Goal: Navigation & Orientation: Find specific page/section

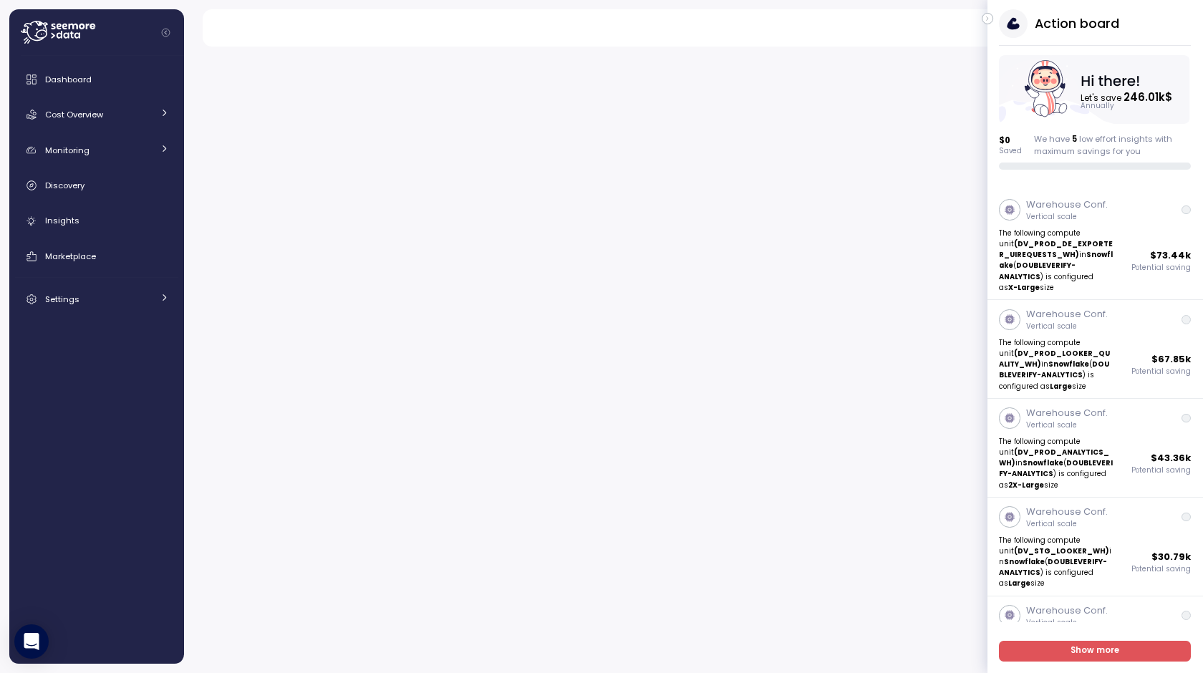
click at [987, 19] on icon "button" at bounding box center [987, 19] width 1 height 4
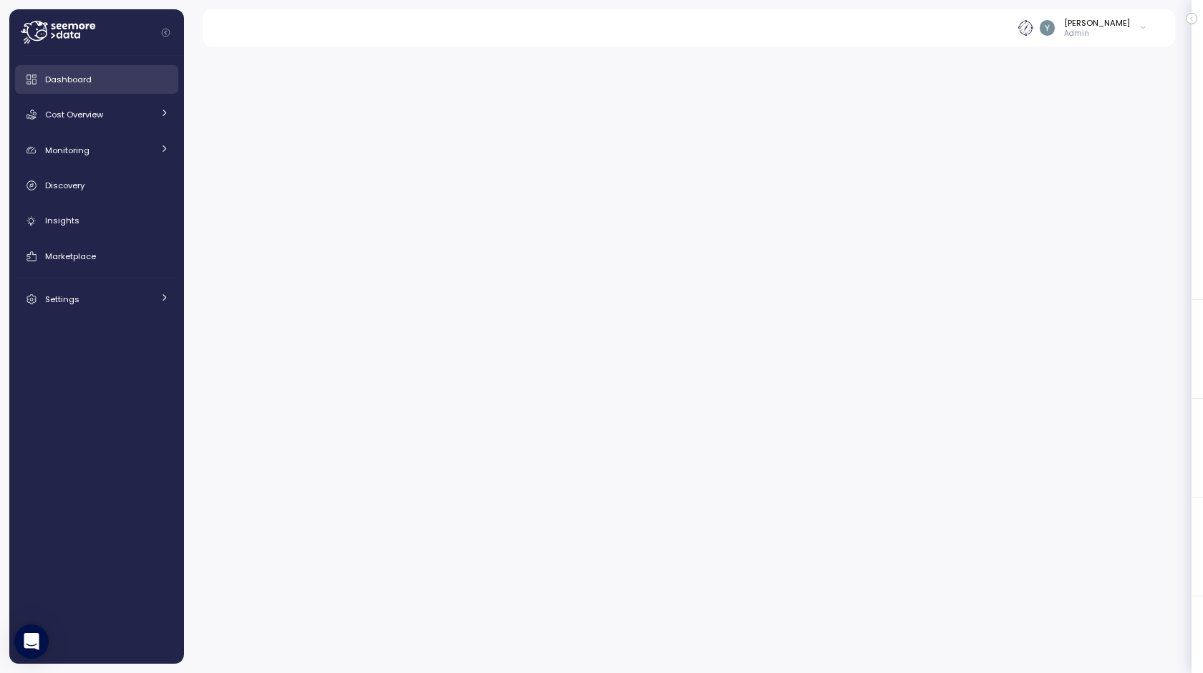
click at [71, 83] on span "Dashboard" at bounding box center [68, 79] width 47 height 11
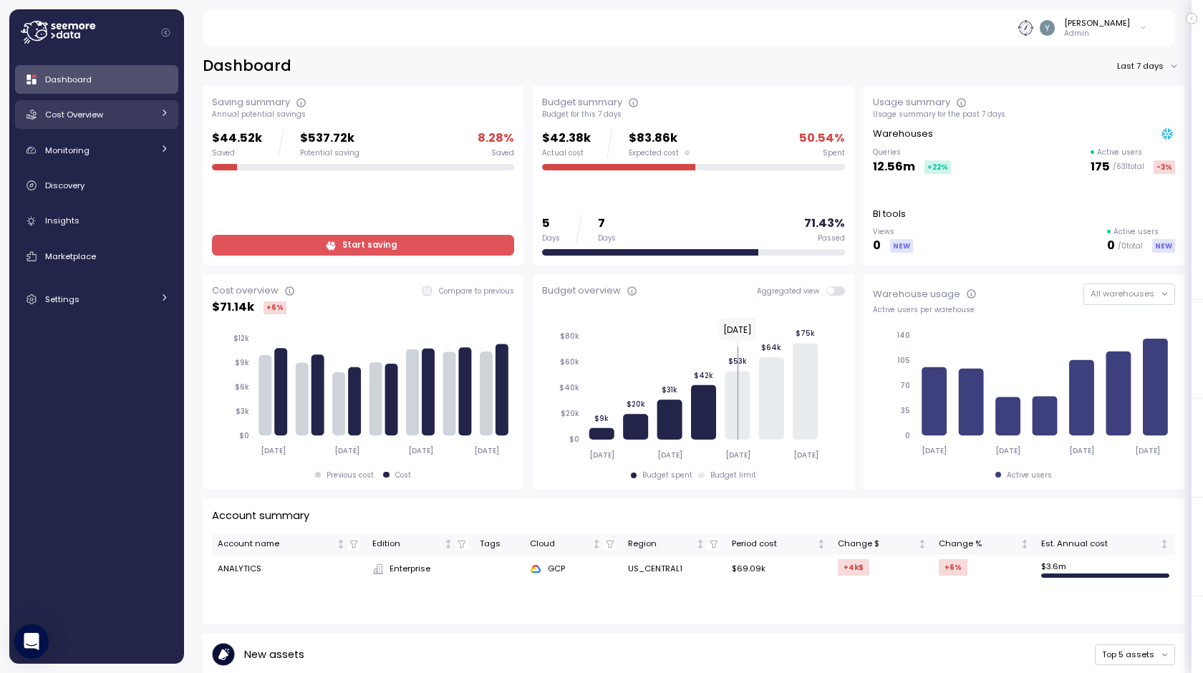
click at [97, 120] on div "Cost Overview" at bounding box center [98, 114] width 107 height 14
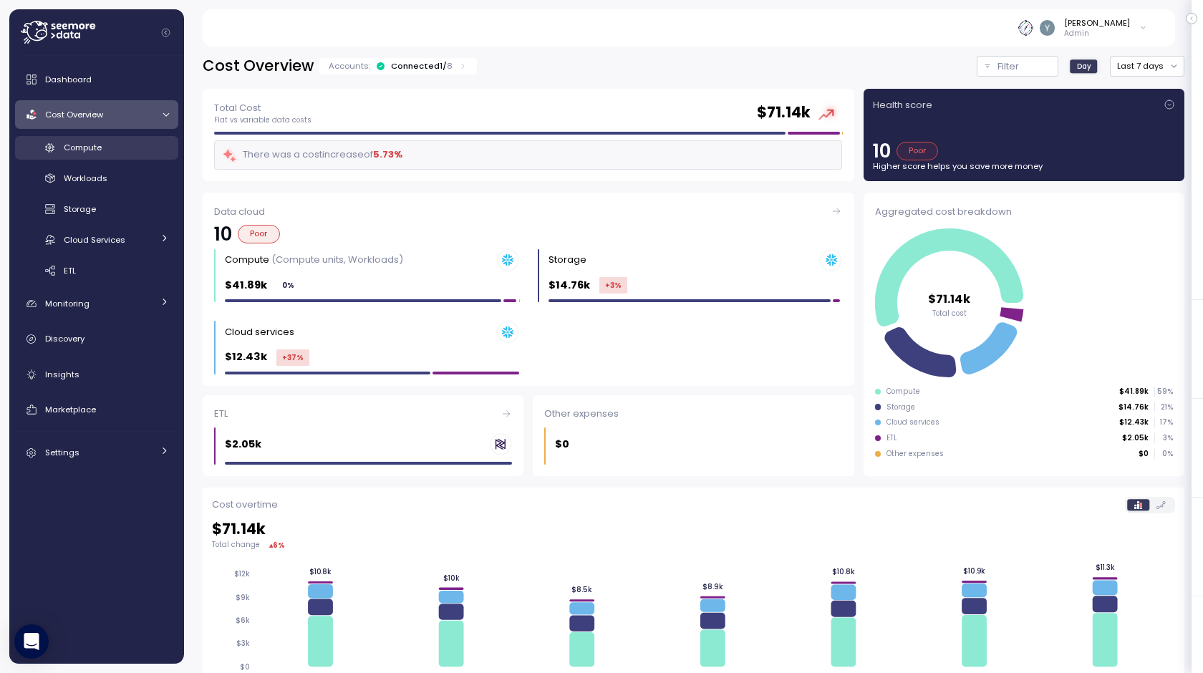
click at [84, 155] on div "Compute" at bounding box center [116, 147] width 105 height 14
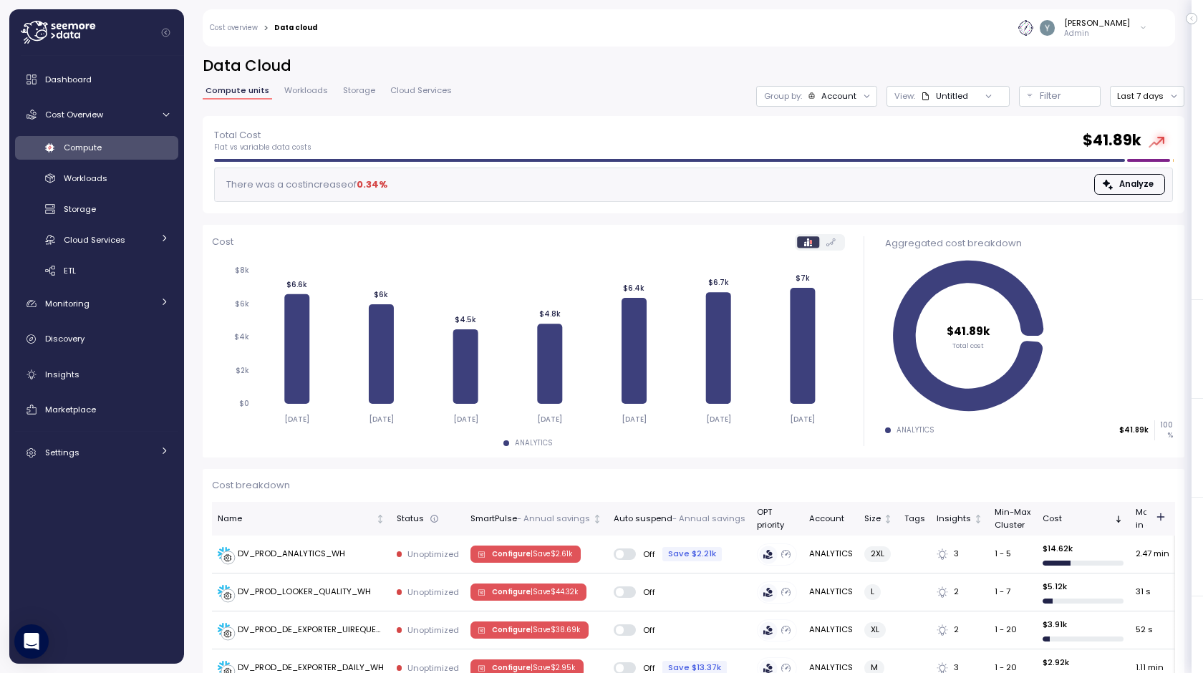
click at [299, 98] on link "Workloads" at bounding box center [305, 93] width 49 height 12
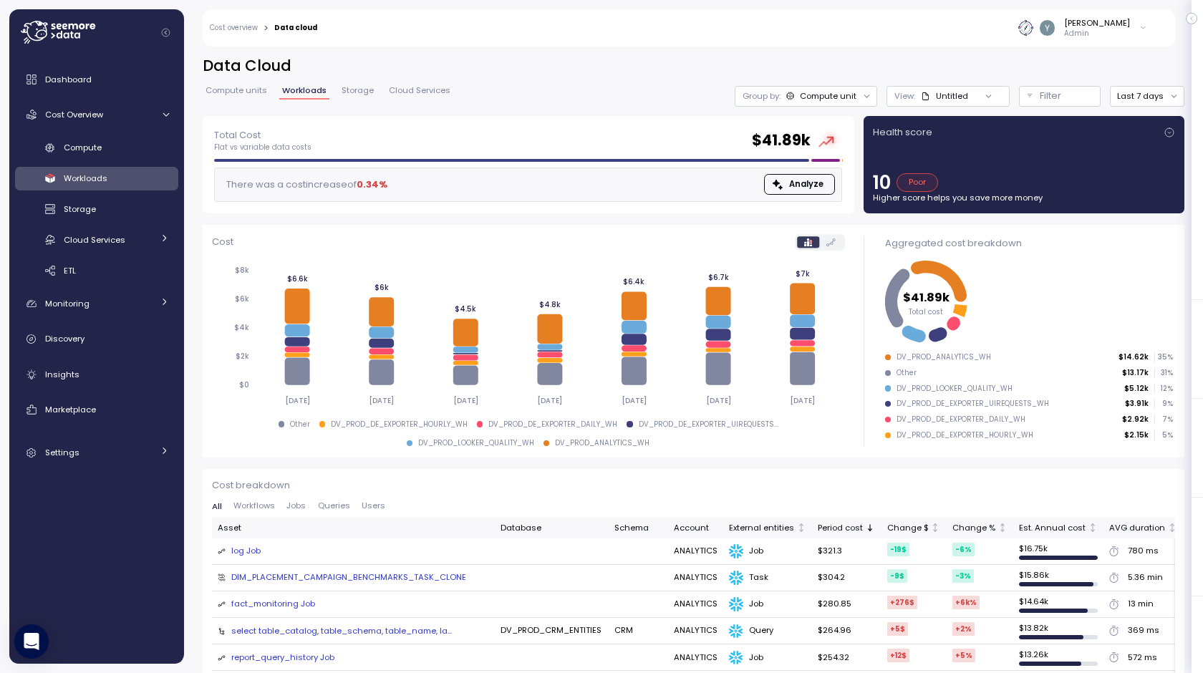
click at [245, 89] on span "Compute units" at bounding box center [237, 91] width 62 height 8
